Goal: Information Seeking & Learning: Check status

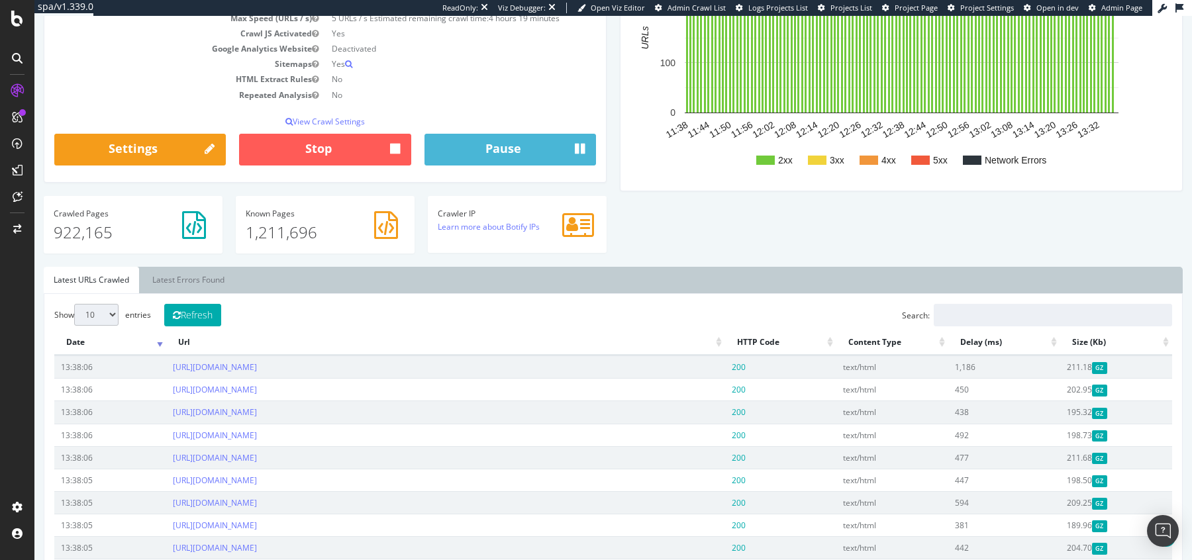
scroll to position [235, 0]
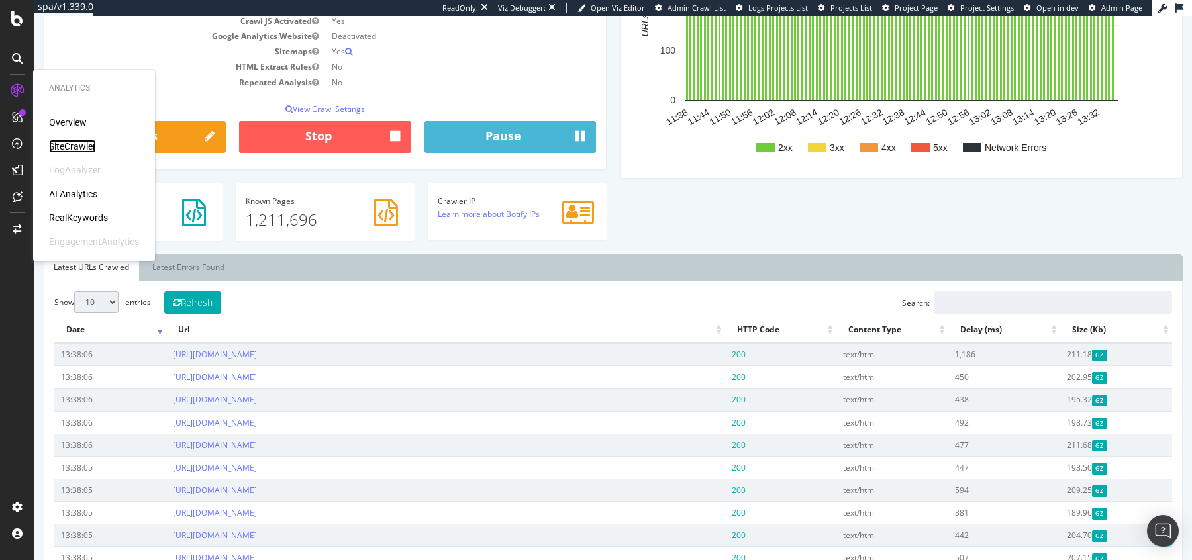
click at [66, 141] on div "SiteCrawler" at bounding box center [72, 146] width 47 height 13
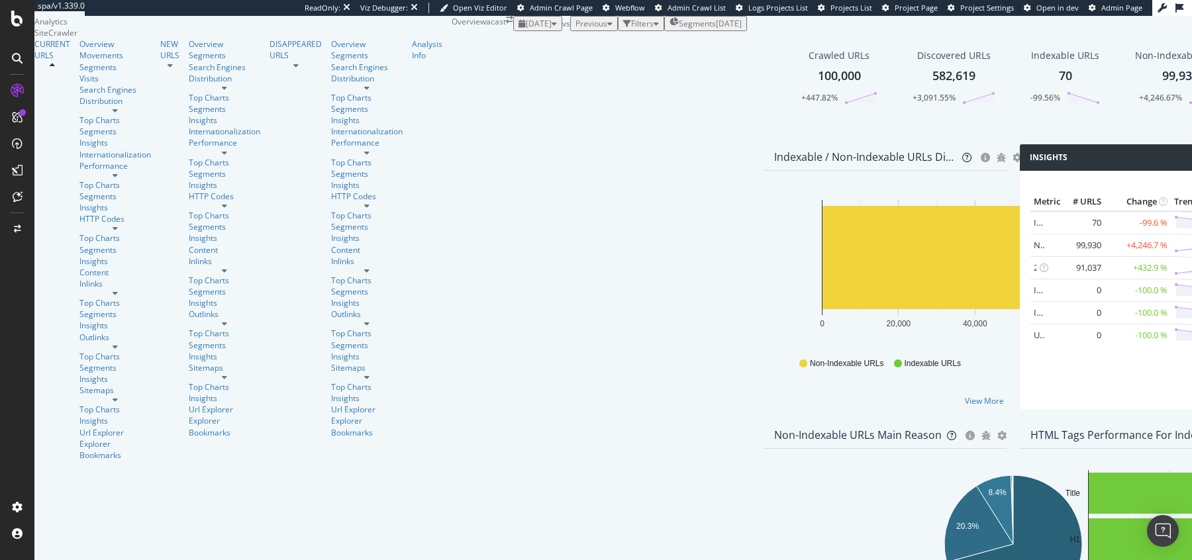
click at [518, 29] on div "[DATE]" at bounding box center [537, 23] width 38 height 11
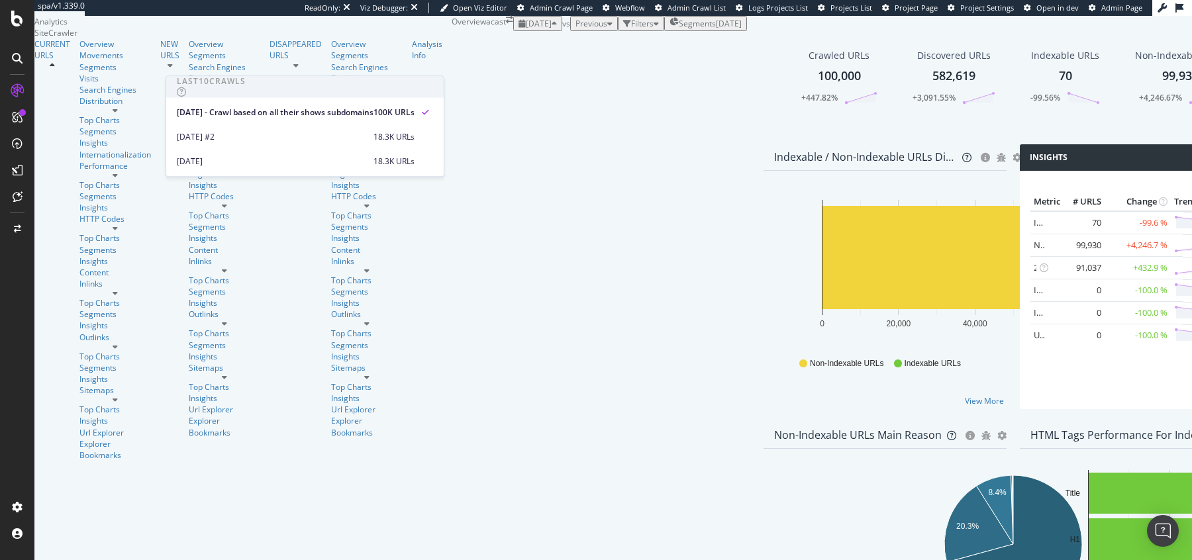
click at [214, 124] on div "[DATE] #2 18.3K URLs" at bounding box center [304, 134] width 277 height 24
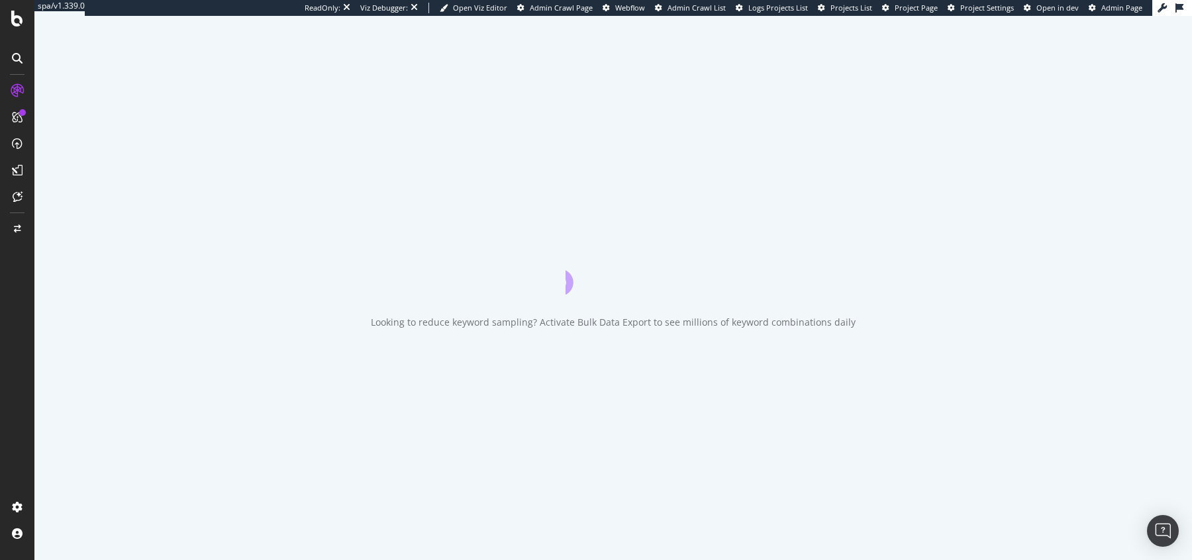
click at [211, 127] on div "Looking to reduce keyword sampling? Activate Bulk Data Export to see millions o…" at bounding box center [612, 288] width 1157 height 544
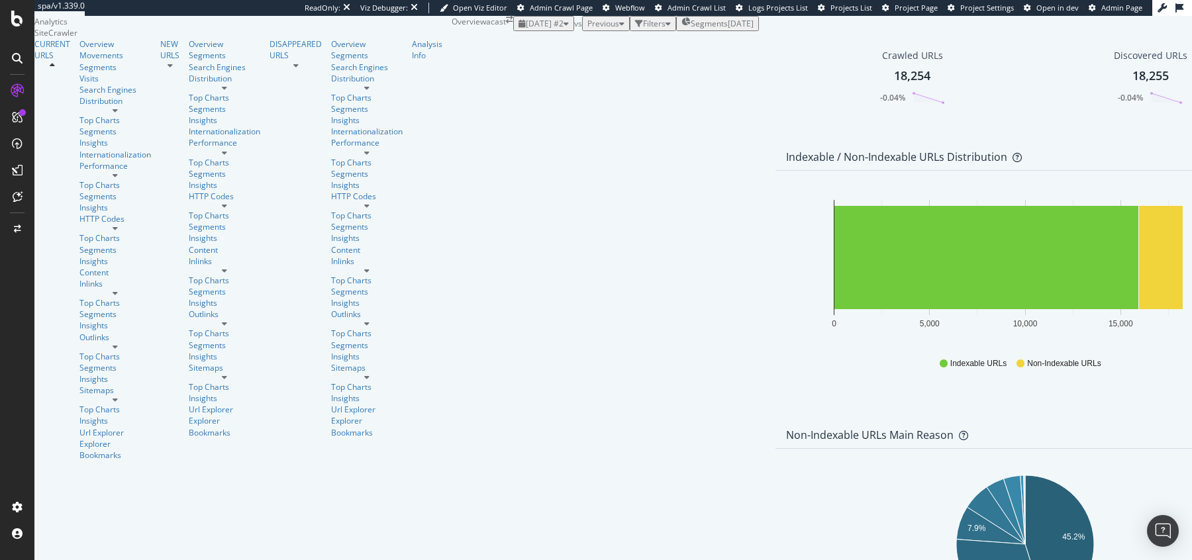
click at [526, 29] on span "[DATE] #2" at bounding box center [545, 23] width 38 height 11
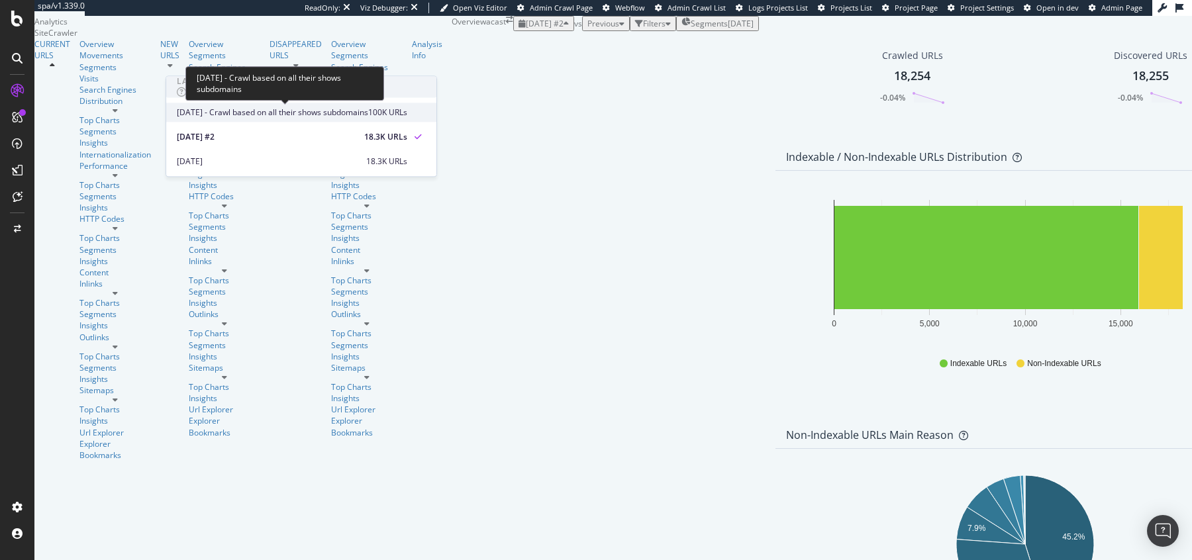
click at [214, 110] on span "[DATE] - Crawl based on all their shows subdomains" at bounding box center [272, 113] width 191 height 12
